Goal: Transaction & Acquisition: Subscribe to service/newsletter

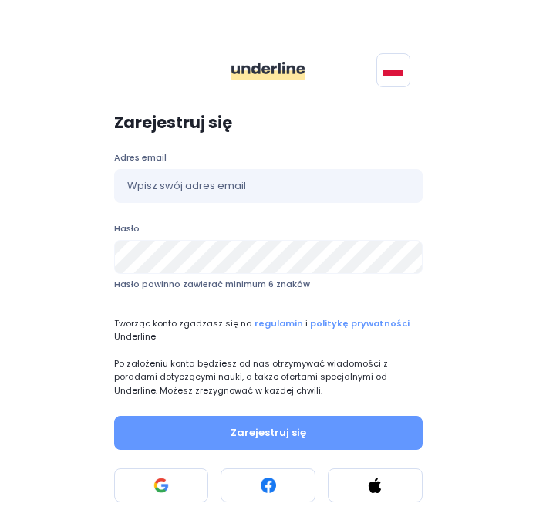
scroll to position [52, 0]
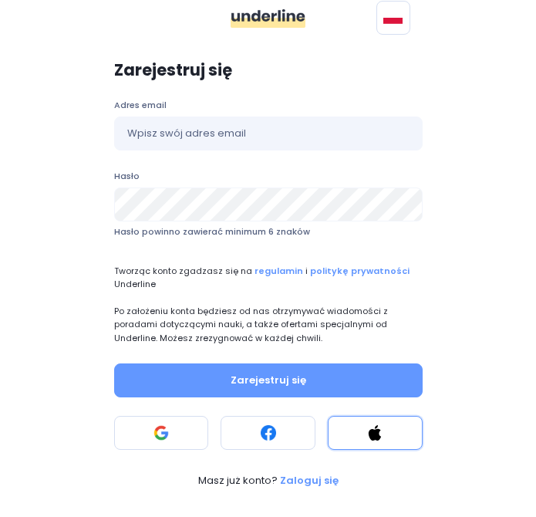
click at [356, 426] on button at bounding box center [375, 433] width 95 height 34
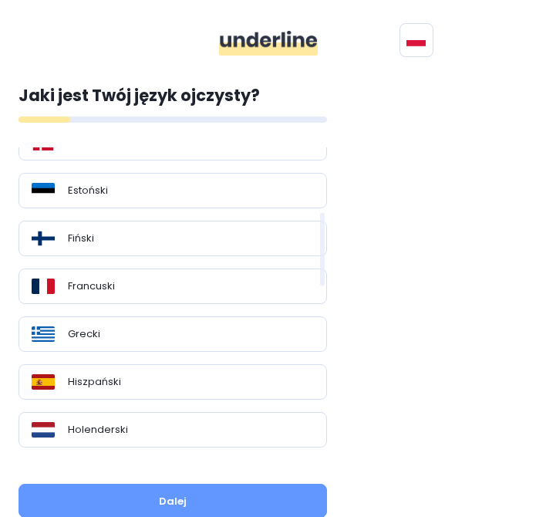
scroll to position [368, 0]
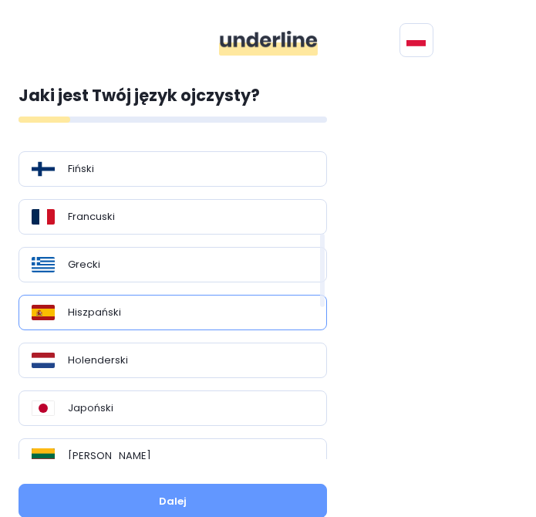
click at [180, 318] on div "Hiszpański" at bounding box center [173, 312] width 282 height 15
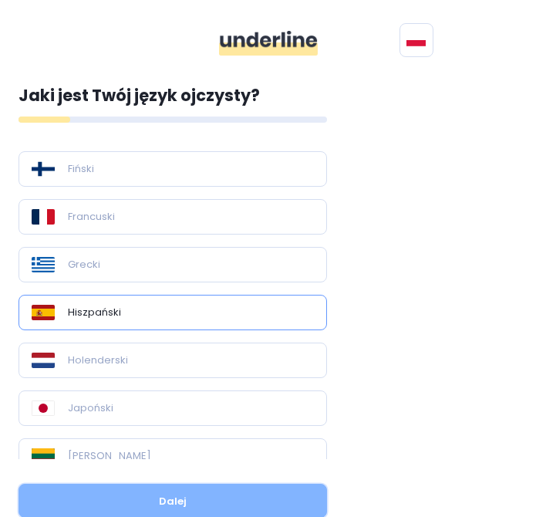
click at [179, 491] on button "Dalej" at bounding box center [173, 500] width 308 height 34
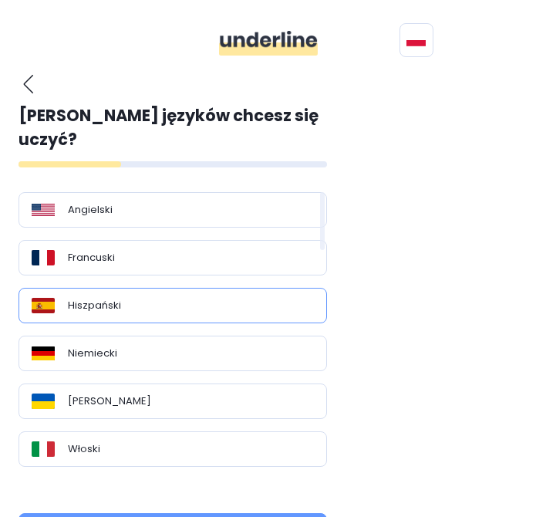
click at [249, 298] on div "Hiszpański" at bounding box center [173, 305] width 282 height 15
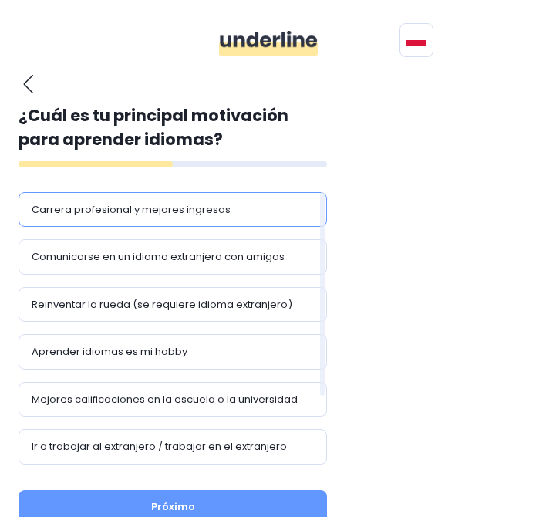
click at [241, 207] on div "Carrera profesional y mejores ingresos" at bounding box center [173, 209] width 282 height 15
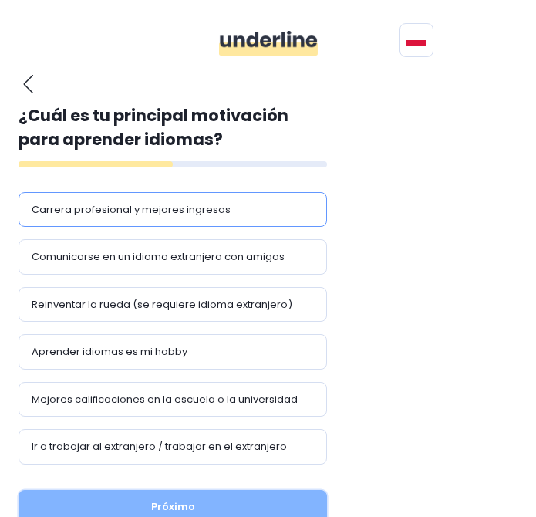
click at [200, 504] on button "Próximo" at bounding box center [173, 507] width 308 height 34
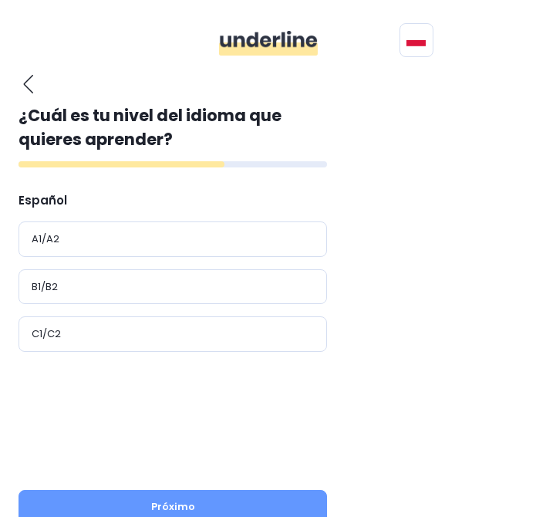
click at [22, 84] on button "button" at bounding box center [28, 84] width 19 height 20
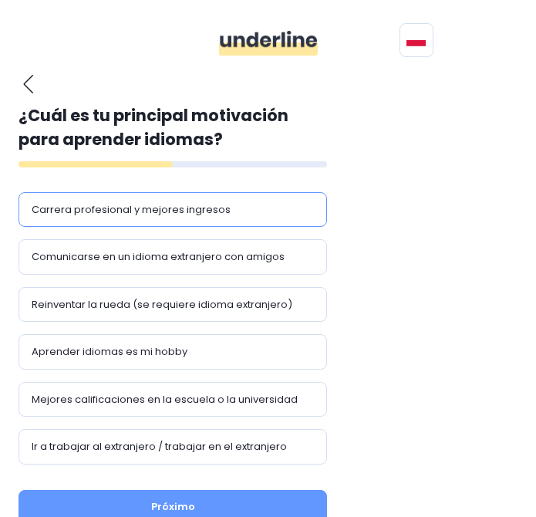
click at [22, 84] on button "button" at bounding box center [28, 84] width 19 height 20
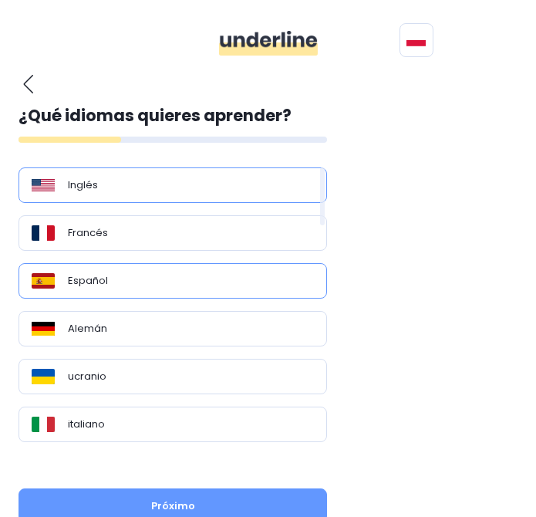
click at [108, 179] on div "Inglés" at bounding box center [173, 184] width 282 height 15
click at [107, 179] on div "Inglés" at bounding box center [173, 184] width 282 height 15
click at [129, 268] on div "Español" at bounding box center [173, 280] width 308 height 35
click at [247, 184] on div "Inglés" at bounding box center [173, 184] width 282 height 15
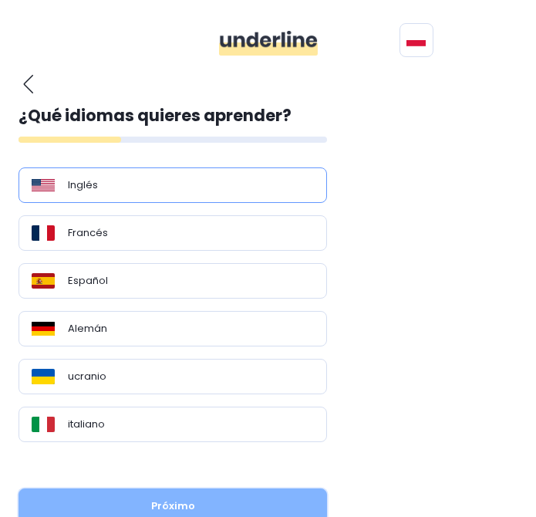
click at [281, 503] on button "Próximo" at bounding box center [173, 505] width 308 height 34
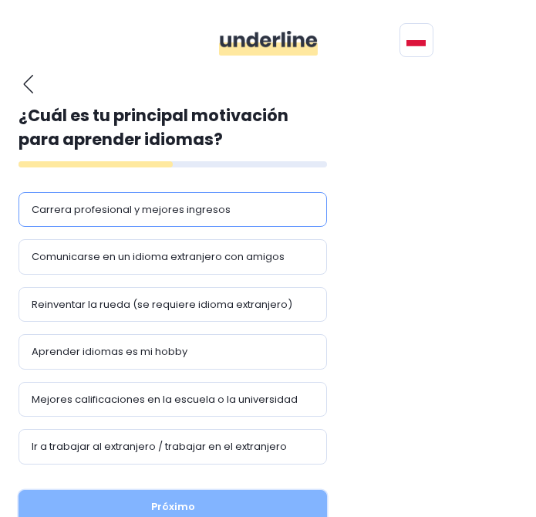
click at [280, 496] on button "Próximo" at bounding box center [173, 507] width 308 height 34
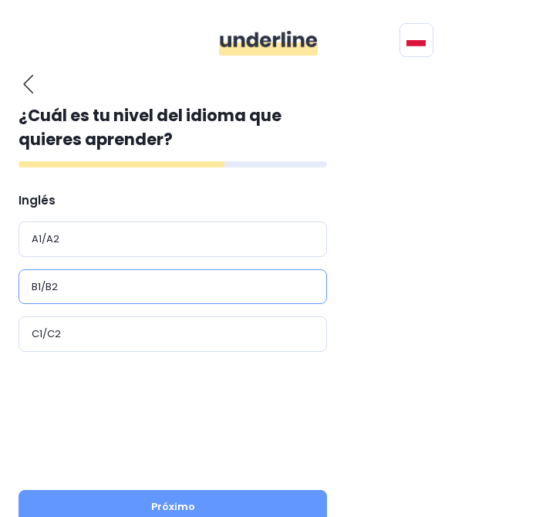
click at [248, 283] on div "B1/B2" at bounding box center [173, 286] width 282 height 15
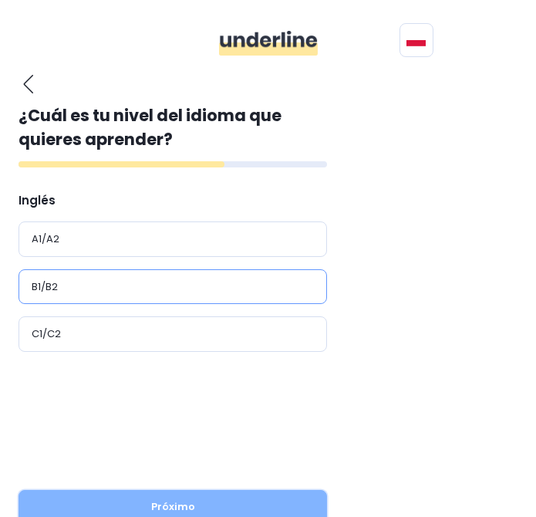
click at [251, 493] on button "Próximo" at bounding box center [173, 507] width 308 height 34
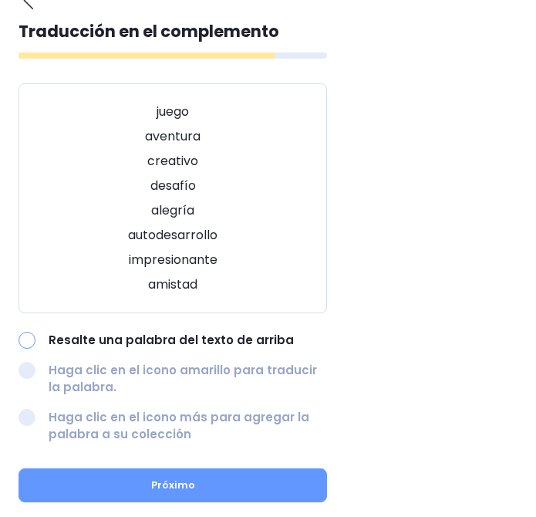
scroll to position [85, 0]
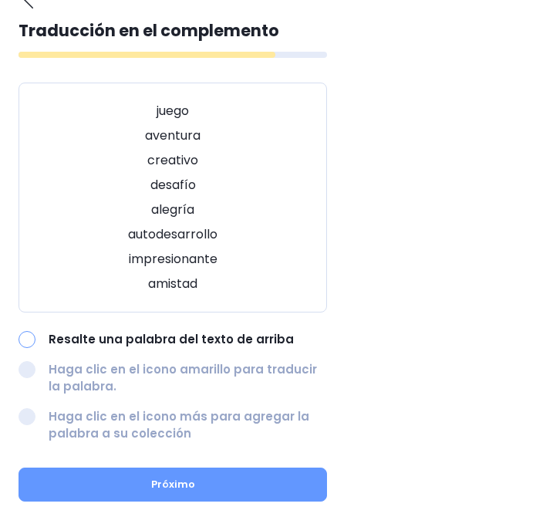
click at [29, 340] on div at bounding box center [27, 339] width 17 height 17
click at [175, 122] on div "juego aventura creativo desafío alegría autodesarrollo impresionante amistad" at bounding box center [173, 198] width 308 height 230
click at [175, 114] on font "juego" at bounding box center [173, 111] width 32 height 18
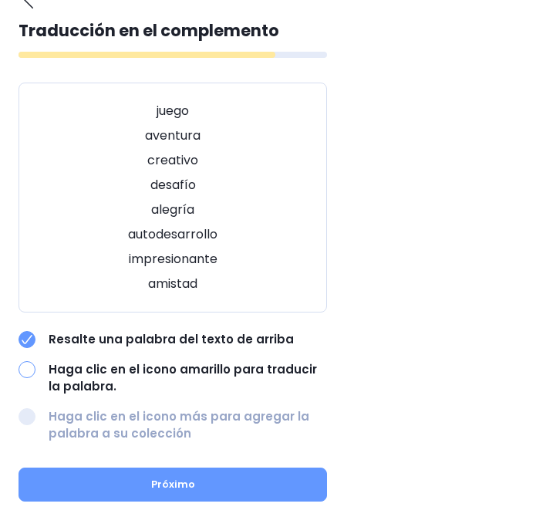
click at [171, 159] on font "creativo" at bounding box center [172, 160] width 51 height 18
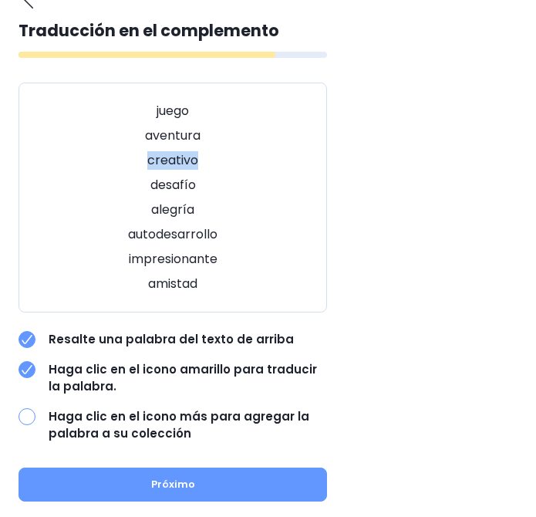
click at [89, 288] on p "amistad" at bounding box center [173, 283] width 270 height 19
click at [173, 261] on font "impresionante" at bounding box center [173, 259] width 89 height 18
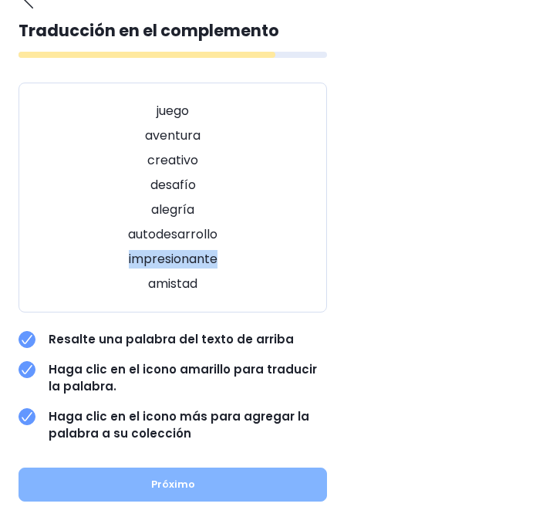
scroll to position [67, 0]
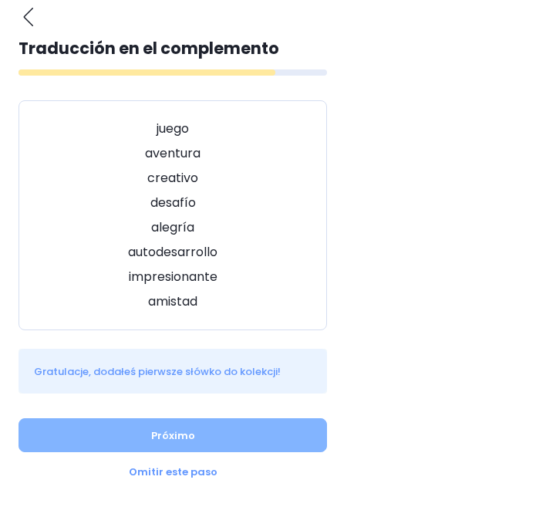
click at [234, 486] on div "¿Cual es tu lengua materna? Polaco Otros idiomas Inglés búlgaro Chino checo dan…" at bounding box center [163, 243] width 308 height 491
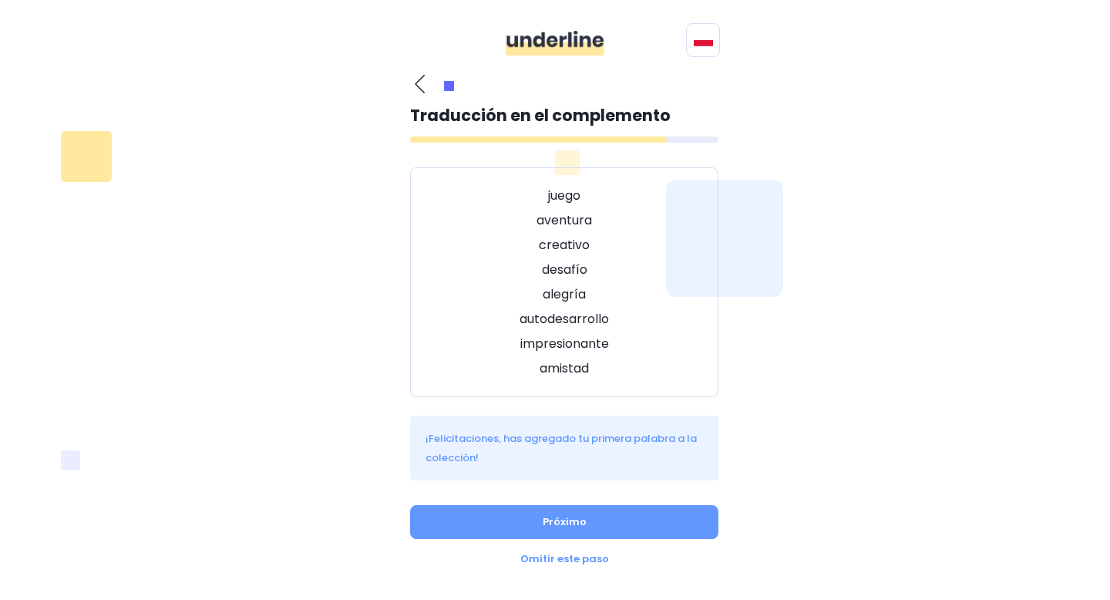
scroll to position [3, 0]
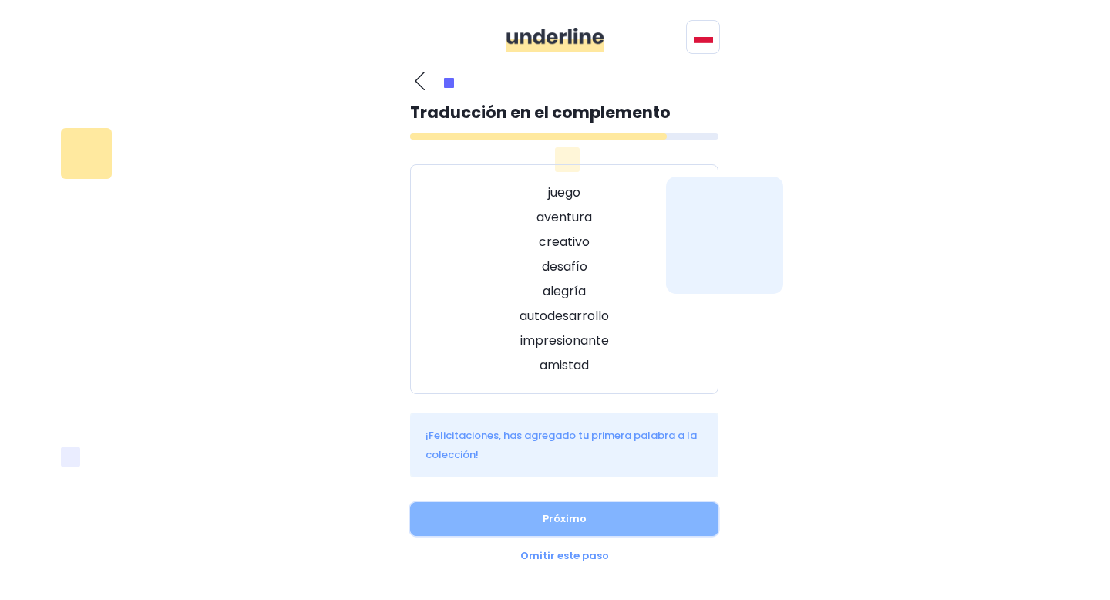
click at [526, 513] on button "Próximo" at bounding box center [564, 519] width 308 height 34
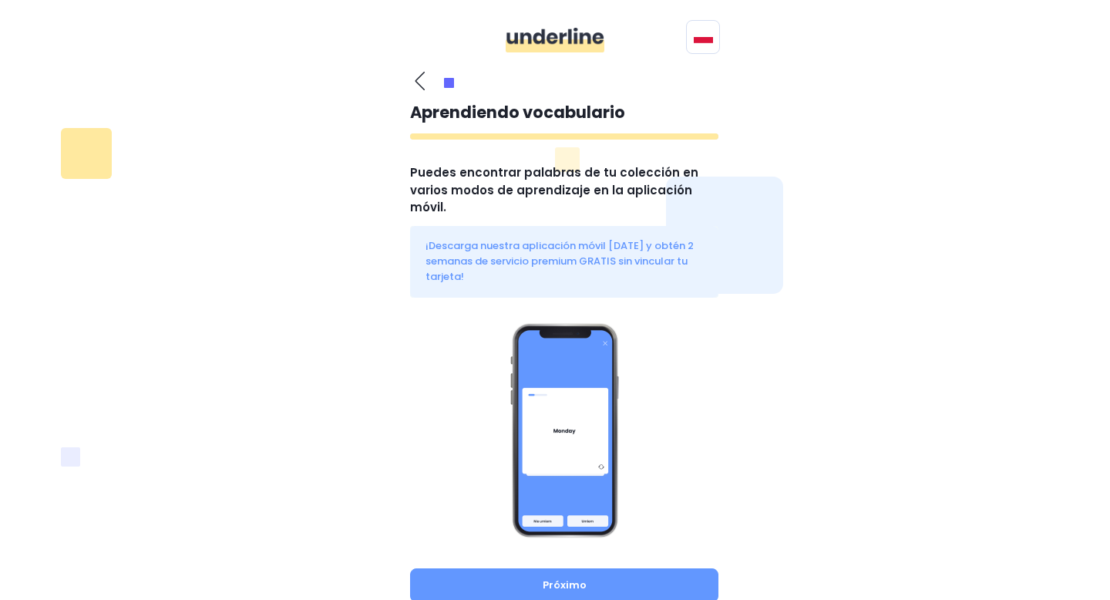
scroll to position [36, 0]
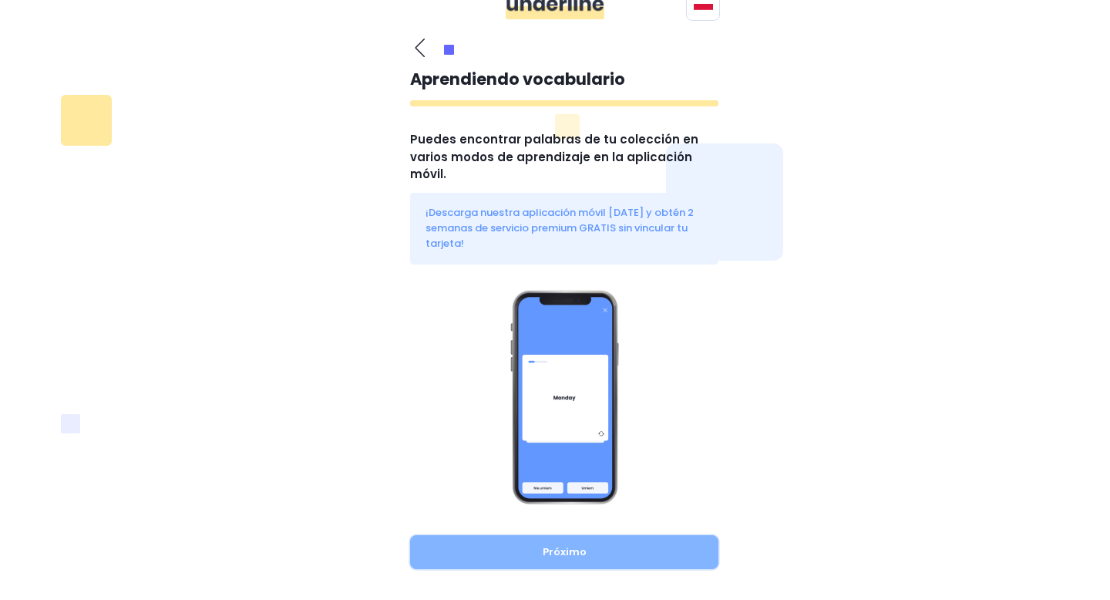
click at [535, 516] on button "Próximo" at bounding box center [564, 552] width 308 height 34
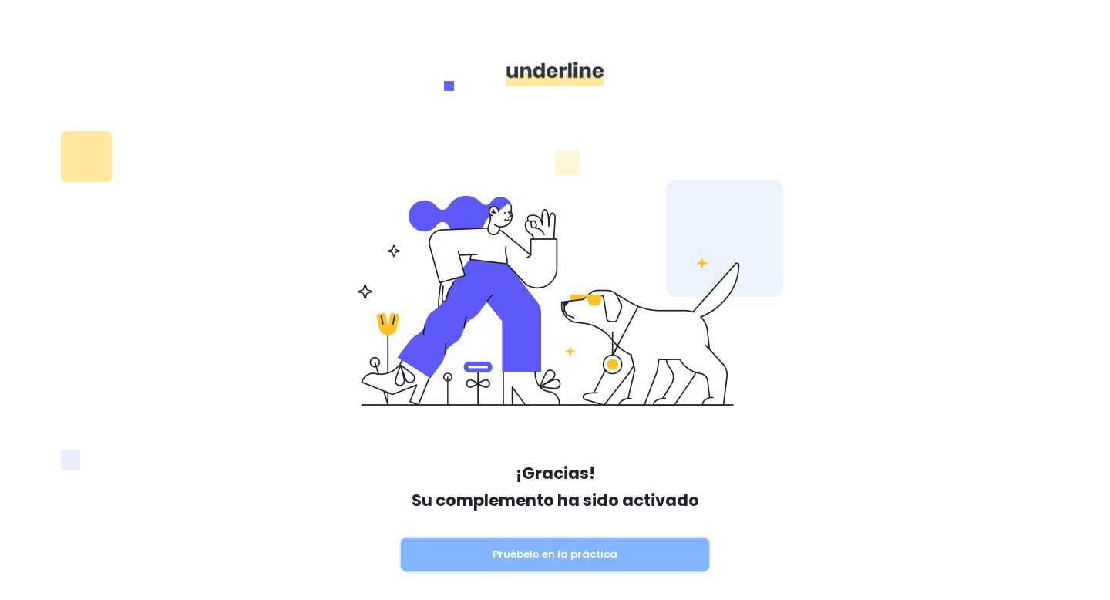
click at [481, 516] on button "Pruébelo en la práctica" at bounding box center [555, 554] width 308 height 34
